Goal: Information Seeking & Learning: Learn about a topic

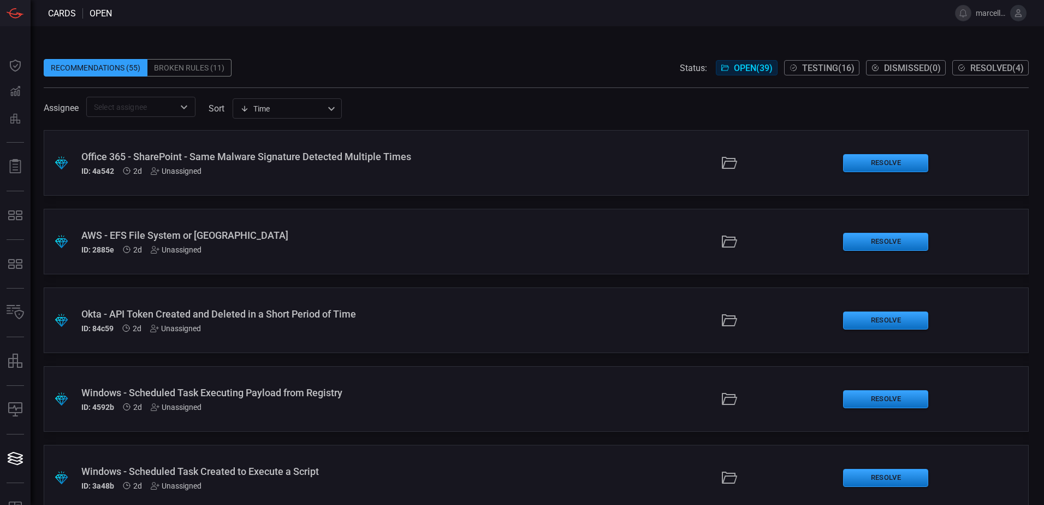
click at [328, 149] on div ".suggested_cards_icon{fill:url(#suggested_cards_icon);} Office 365 - SharePoint…" at bounding box center [536, 163] width 985 height 66
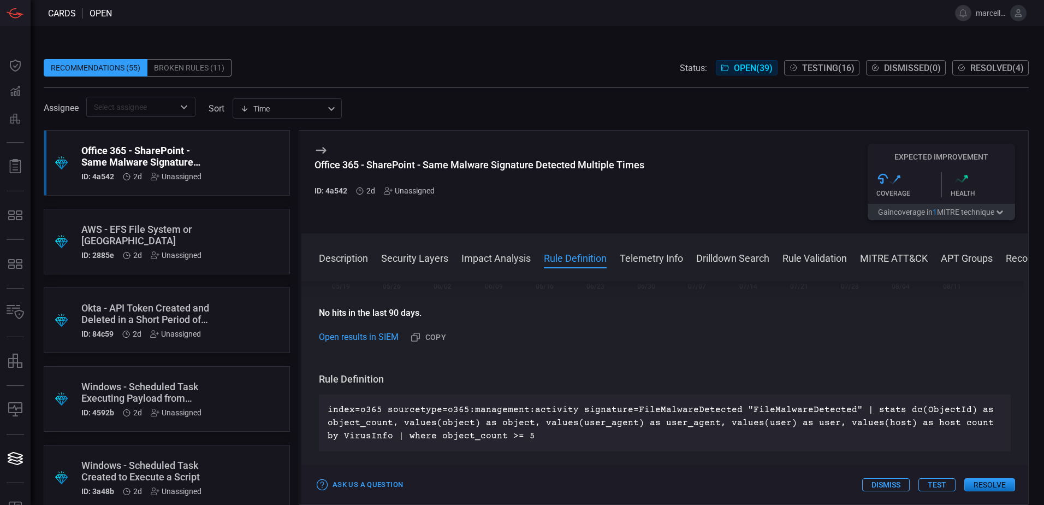
scroll to position [491, 0]
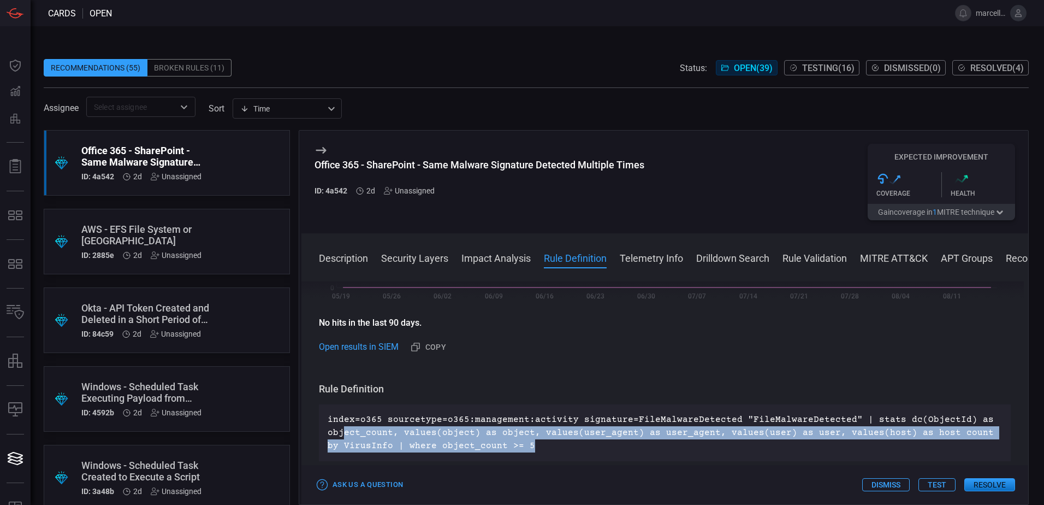
drag, startPoint x: 524, startPoint y: 448, endPoint x: 343, endPoint y: 429, distance: 181.8
click at [343, 429] on p "index=o365 sourcetype=o365:management:activity signature=FileMalwareDetected "F…" at bounding box center [665, 432] width 674 height 39
click at [624, 449] on p "index=o365 sourcetype=o365:management:activity signature=FileMalwareDetected "F…" at bounding box center [665, 432] width 674 height 39
click at [690, 435] on p "index=o365 sourcetype=o365:management:activity signature=FileMalwareDetected "F…" at bounding box center [665, 432] width 674 height 39
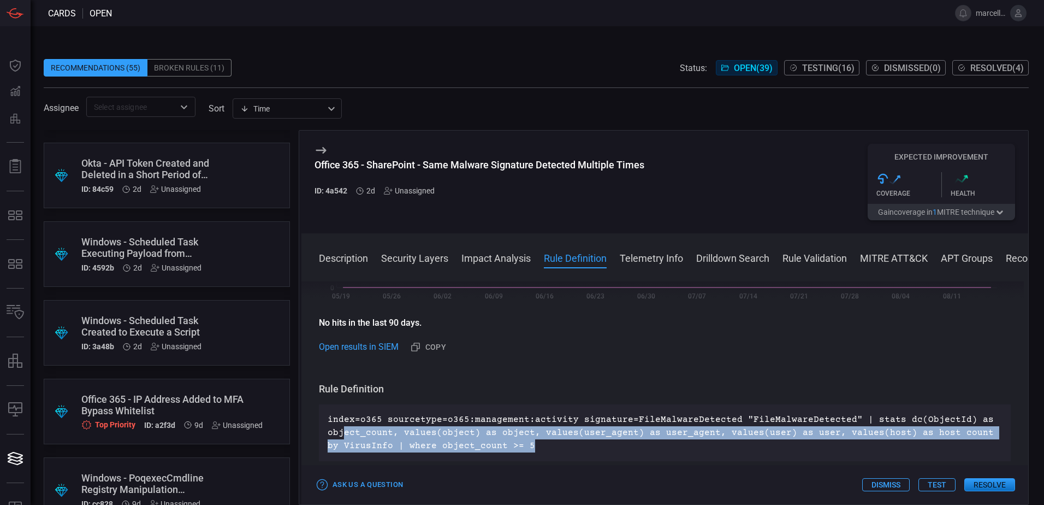
scroll to position [218, 0]
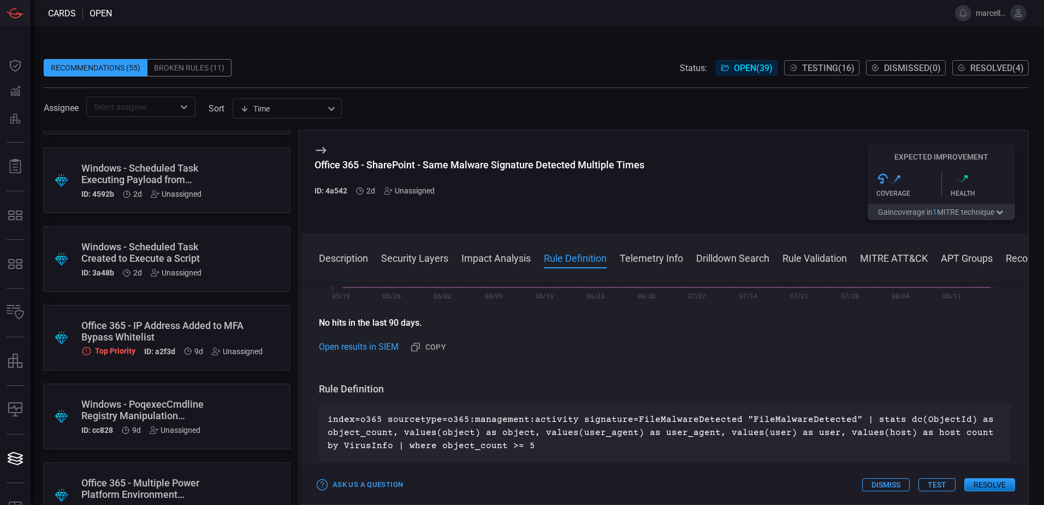
click at [226, 324] on div "Office 365 - IP Address Added to MFA Bypass Whitelist" at bounding box center [171, 330] width 181 height 23
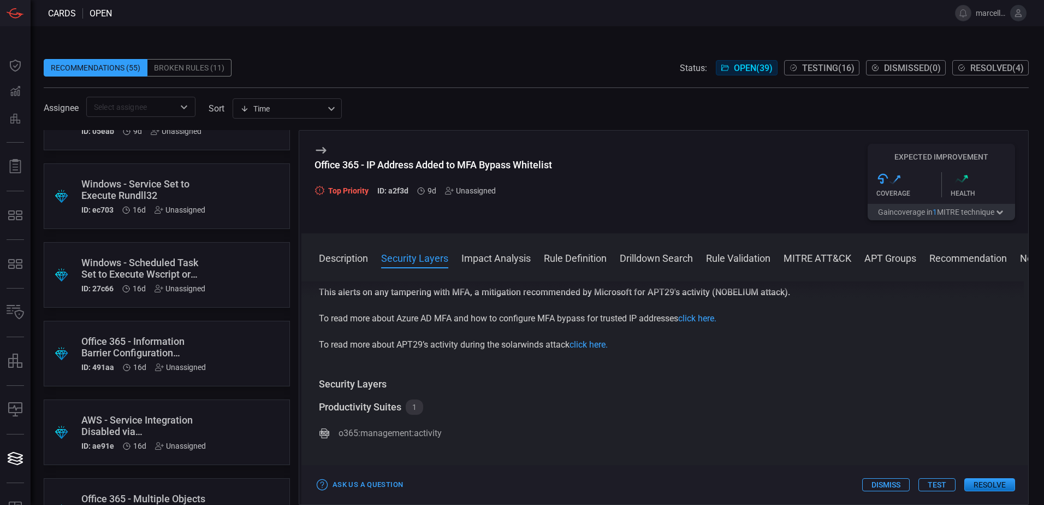
scroll to position [819, 0]
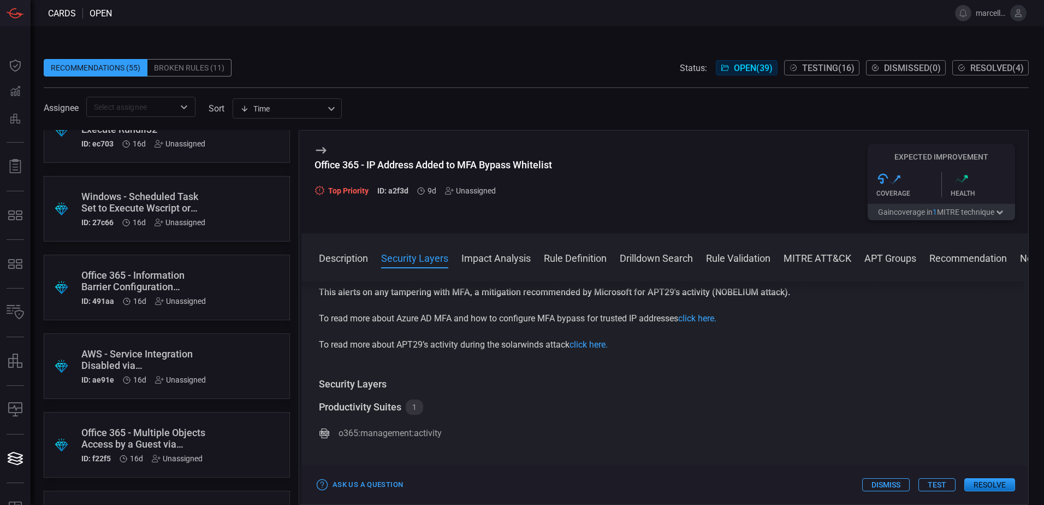
click at [841, 250] on div "Description Security Layers Impact Analysis Rule Definition Drilldown Search Ru…" at bounding box center [664, 368] width 727 height 271
click at [841, 259] on button "MITRE ATT&CK" at bounding box center [818, 257] width 68 height 13
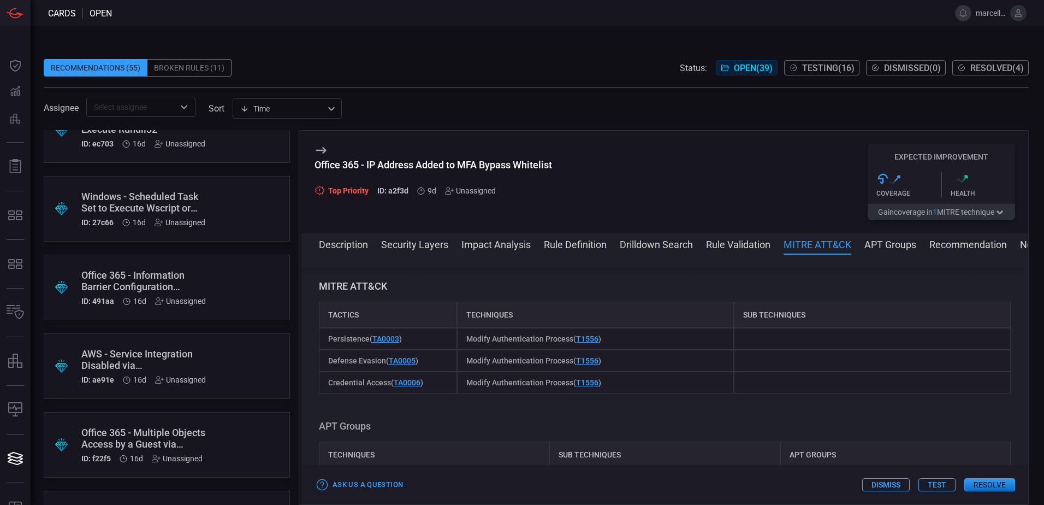
scroll to position [870, 0]
click at [884, 250] on button "APT Groups" at bounding box center [890, 243] width 52 height 13
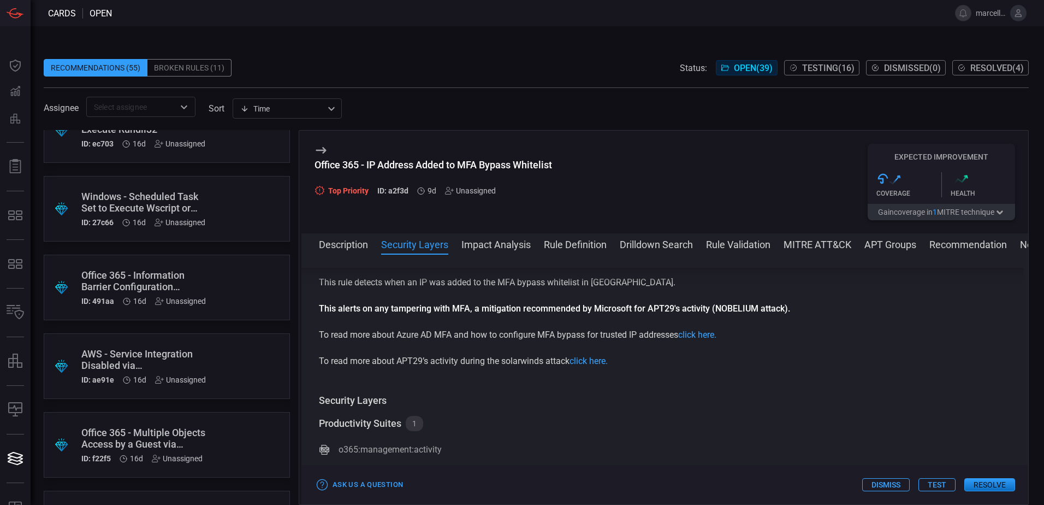
scroll to position [0, 0]
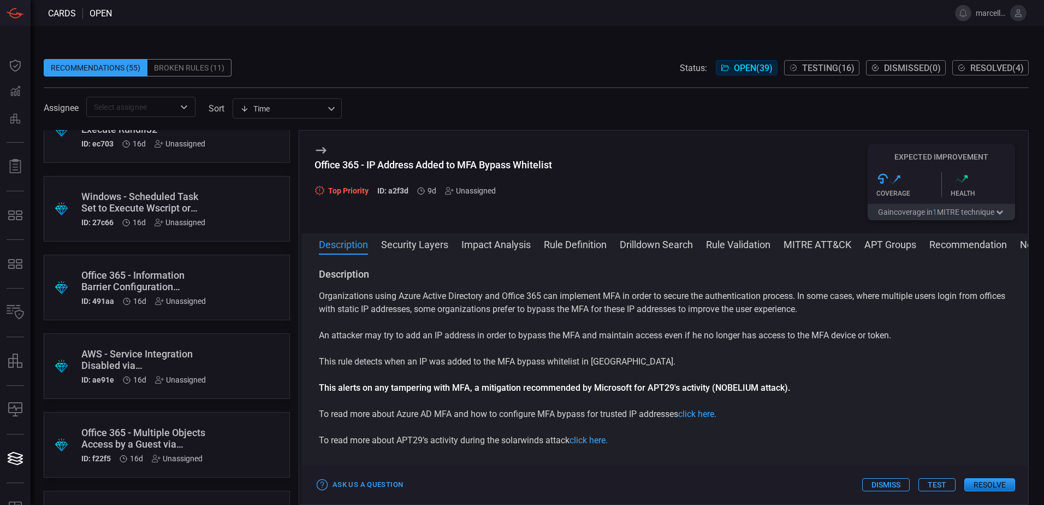
click at [238, 291] on div ".suggested_cards_icon{fill:url(#suggested_cards_icon);} Office 365 - Informatio…" at bounding box center [167, 287] width 246 height 66
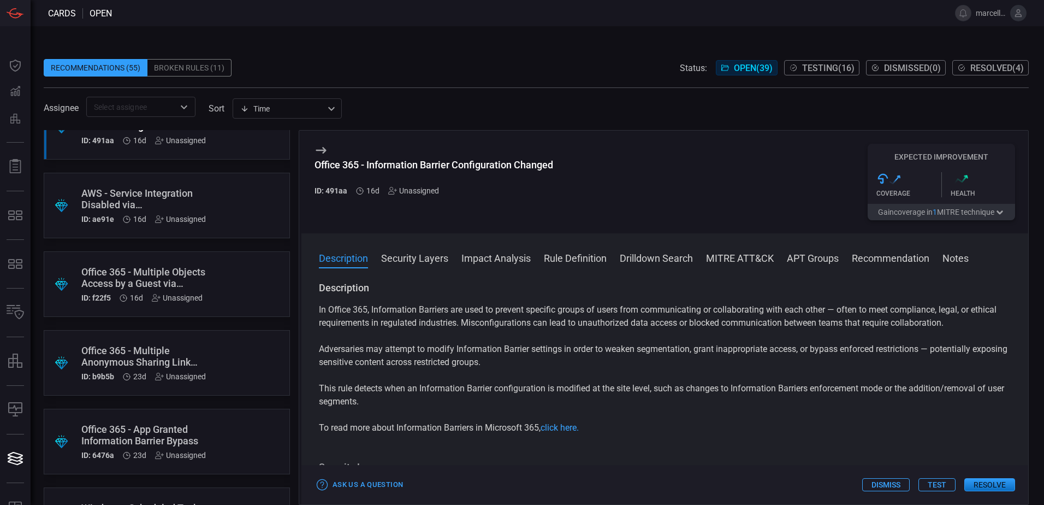
scroll to position [1092, 0]
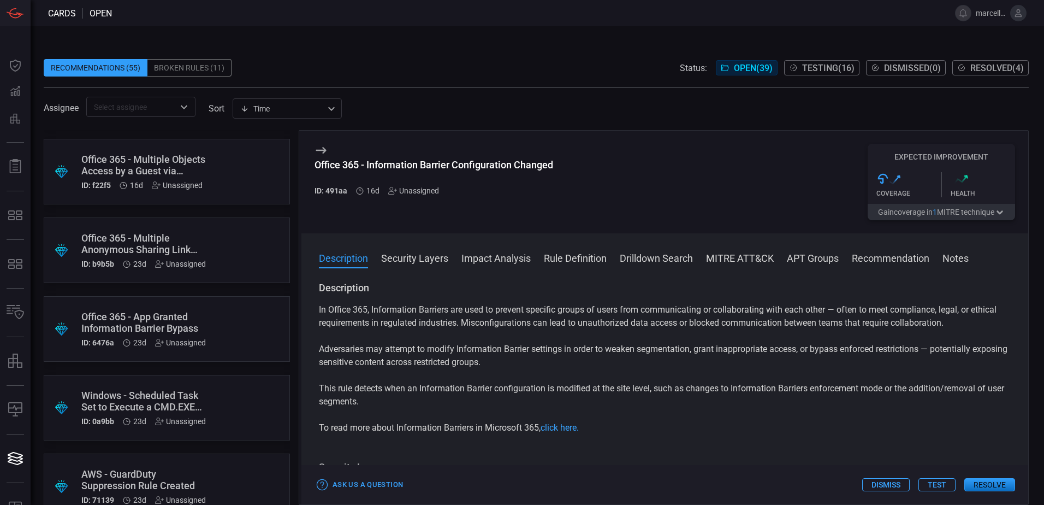
click at [245, 238] on div ".suggested_cards_icon{fill:url(#suggested_cards_icon);} Office 365 - Multiple A…" at bounding box center [167, 250] width 246 height 66
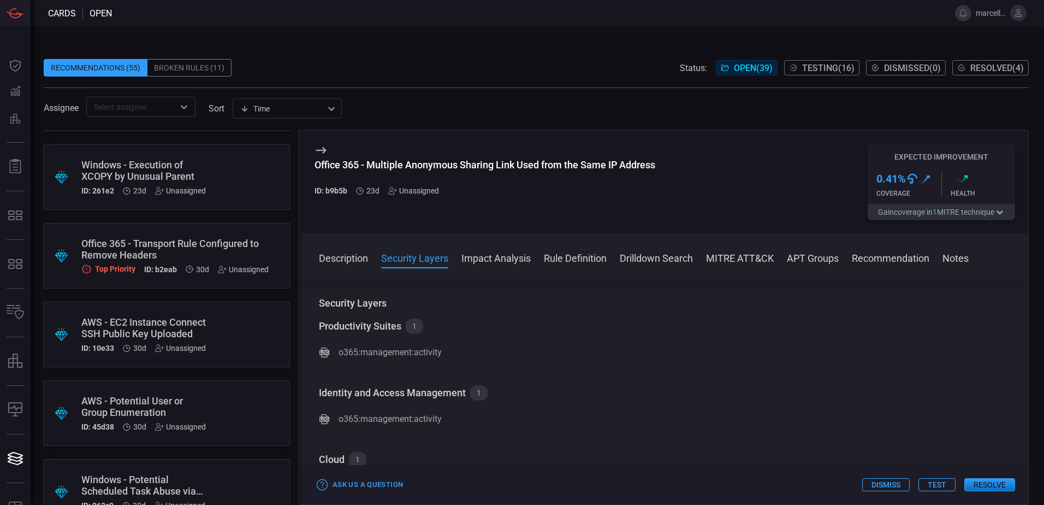
scroll to position [1638, 0]
click at [225, 254] on div ".suggested_cards_icon{fill:url(#suggested_cards_icon);} AWS - Potential User or…" at bounding box center [167, 255] width 246 height 66
